Goal: Task Accomplishment & Management: Manage account settings

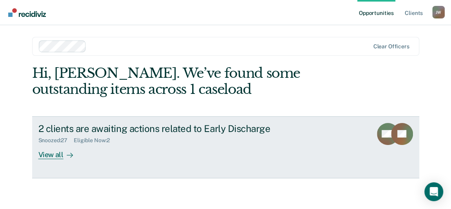
scroll to position [1, 0]
click at [53, 152] on div "View all" at bounding box center [60, 150] width 44 height 15
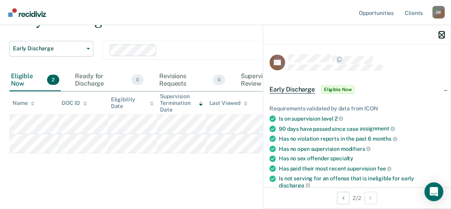
click at [439, 33] on icon "button" at bounding box center [441, 34] width 5 height 5
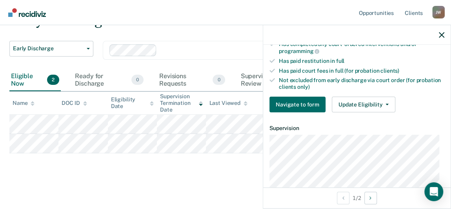
scroll to position [214, 0]
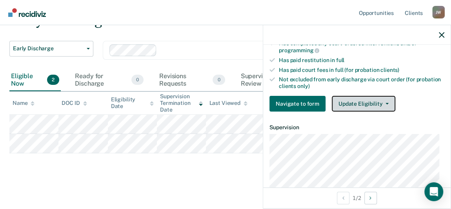
click at [357, 96] on button "Update Eligibility" at bounding box center [364, 104] width 64 height 16
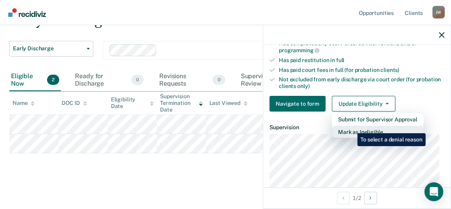
click at [351, 127] on button "Mark as Ineligible" at bounding box center [378, 131] width 92 height 13
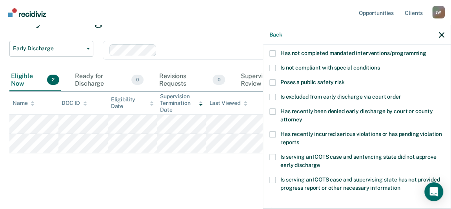
scroll to position [13, 0]
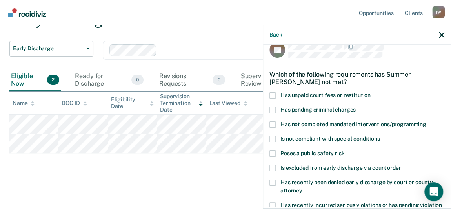
click at [270, 94] on span at bounding box center [272, 95] width 6 height 6
click at [370, 92] on input "Has unpaid court fees or restitution" at bounding box center [370, 92] width 0 height 0
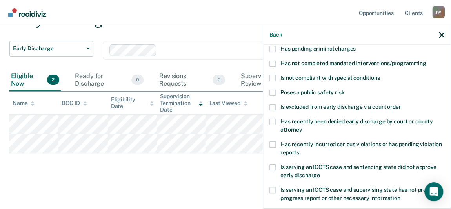
scroll to position [191, 0]
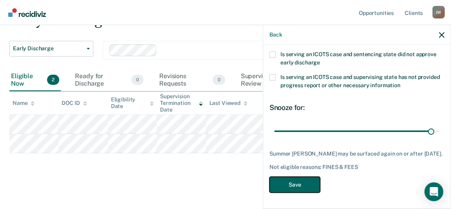
click at [305, 181] on button "Save" at bounding box center [294, 184] width 51 height 16
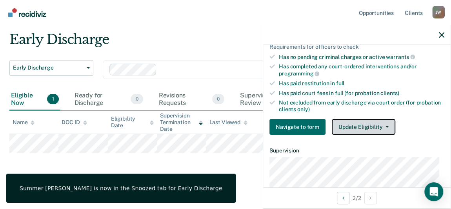
click at [339, 121] on button "Update Eligibility" at bounding box center [364, 127] width 64 height 16
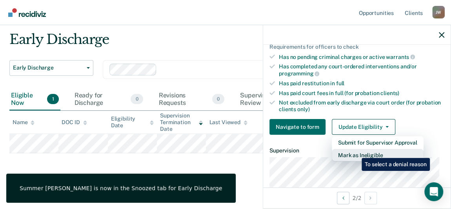
click at [356, 152] on button "Mark as Ineligible" at bounding box center [378, 155] width 92 height 13
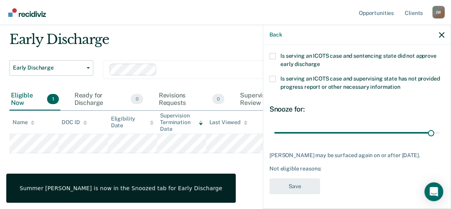
scroll to position [42, 0]
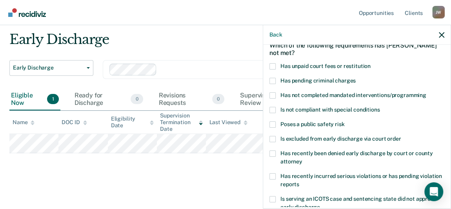
click at [273, 64] on span at bounding box center [272, 66] width 6 height 6
click at [370, 63] on input "Has unpaid court fees or restitution" at bounding box center [370, 63] width 0 height 0
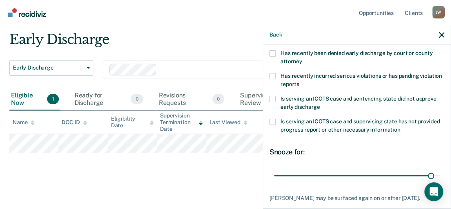
scroll to position [184, 0]
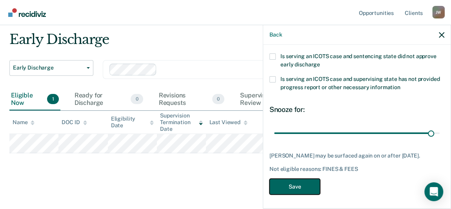
click at [293, 186] on button "Save" at bounding box center [294, 186] width 51 height 16
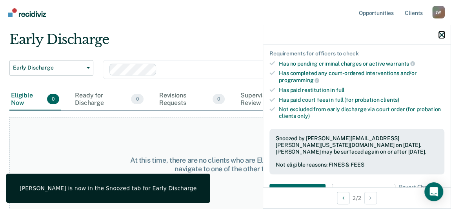
click at [443, 33] on icon "button" at bounding box center [441, 34] width 5 height 5
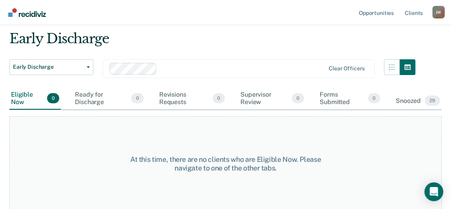
scroll to position [24, 0]
